Goal: Transaction & Acquisition: Purchase product/service

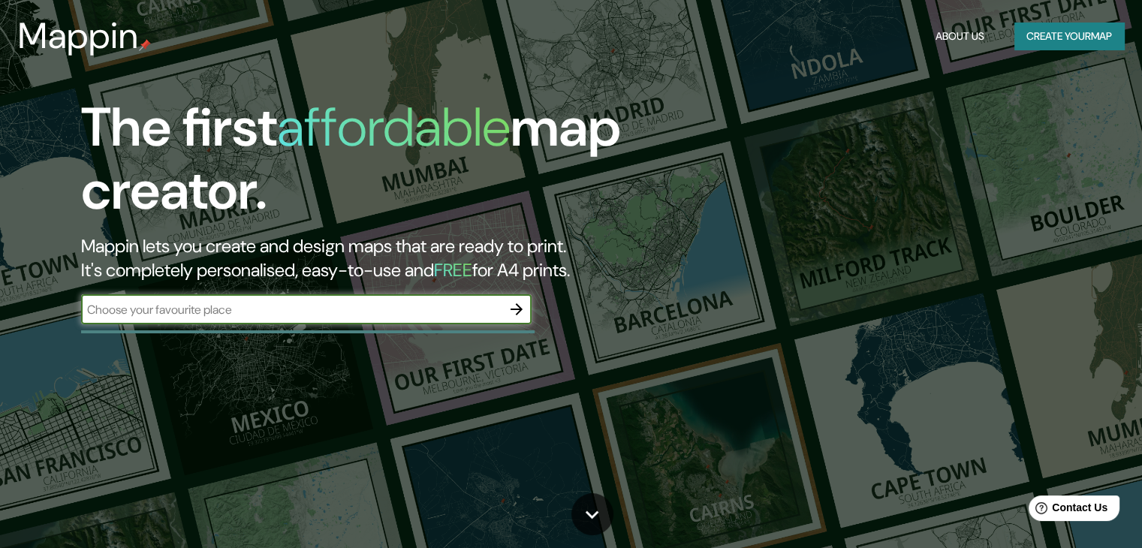
click at [339, 311] on input "text" at bounding box center [291, 309] width 421 height 17
type input "HUANUCO, [GEOGRAPHIC_DATA]"
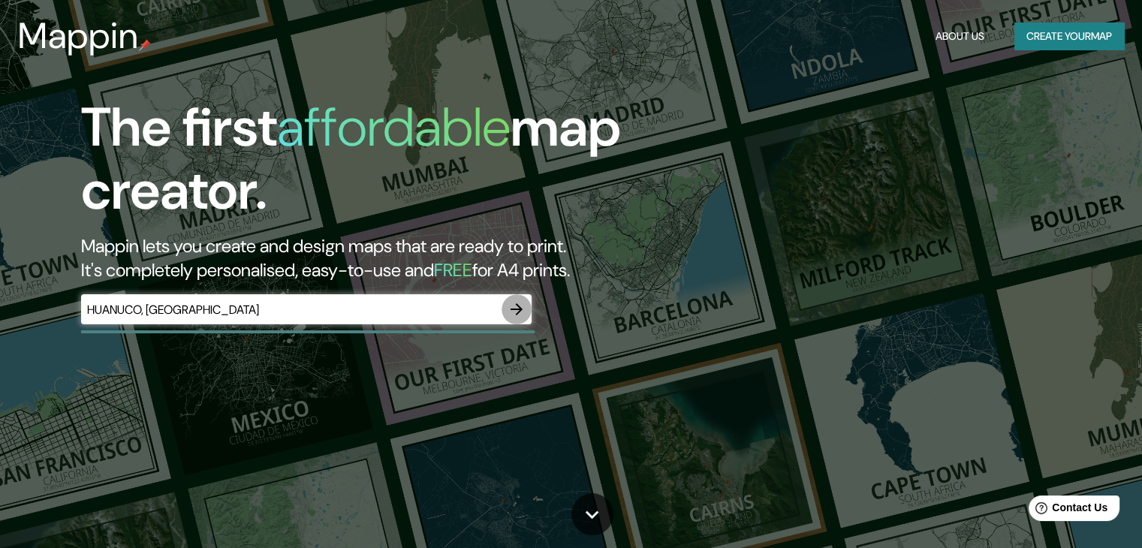
click at [507, 310] on button "button" at bounding box center [517, 309] width 30 height 30
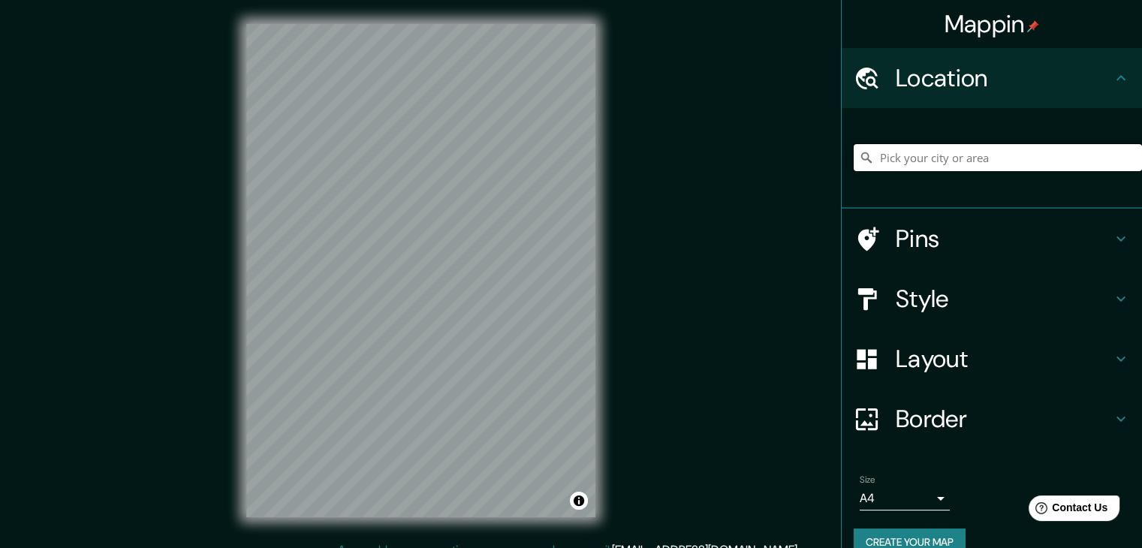
click at [948, 155] on input "Pick your city or area" at bounding box center [998, 157] width 288 height 27
type input "HUANUCO [GEOGRAPHIC_DATA]"
